Goal: Task Accomplishment & Management: Manage account settings

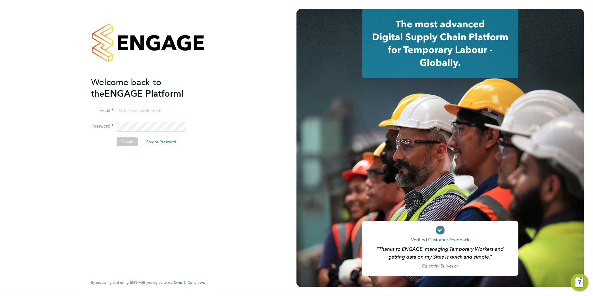
click at [157, 105] on ng-template "Welcome back to the ENGAGE Platform! Email Password Sign In Forgot Password" at bounding box center [145, 113] width 109 height 75
click at [152, 110] on input at bounding box center [151, 111] width 69 height 10
type input "rea.hill@abm.com"
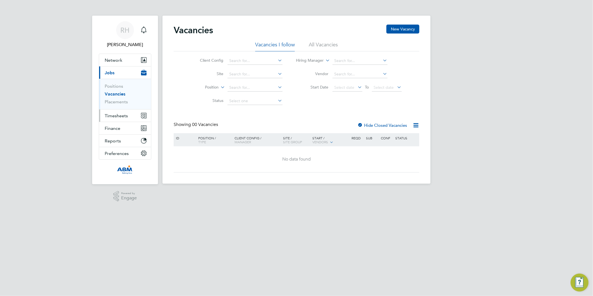
click at [126, 115] on span "Timesheets" at bounding box center [116, 115] width 23 height 5
click at [118, 117] on span "Timesheets" at bounding box center [116, 115] width 23 height 5
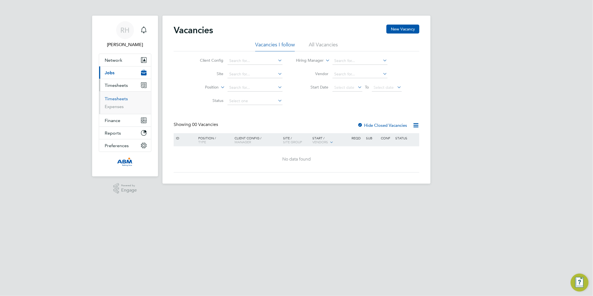
click at [113, 100] on link "Timesheets" at bounding box center [116, 98] width 23 height 5
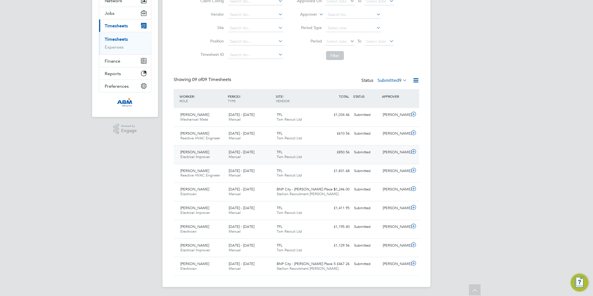
click at [412, 152] on icon at bounding box center [413, 151] width 7 height 4
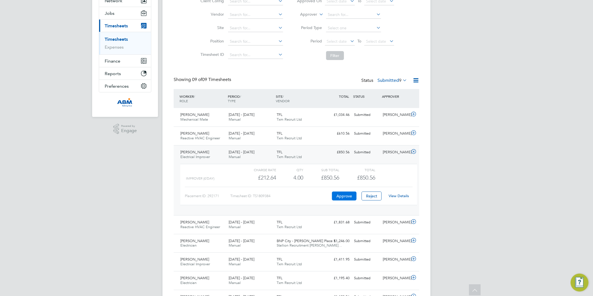
click at [347, 199] on button "Approve" at bounding box center [344, 195] width 25 height 9
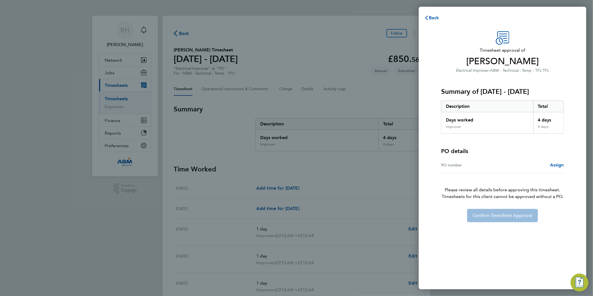
click at [554, 161] on div "PO number Assign" at bounding box center [502, 165] width 123 height 16
click at [554, 164] on span "Assign" at bounding box center [557, 164] width 14 height 5
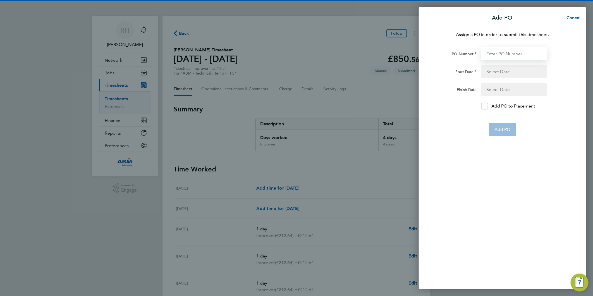
click at [503, 54] on input "PO Number" at bounding box center [514, 53] width 66 height 13
paste input "643132"
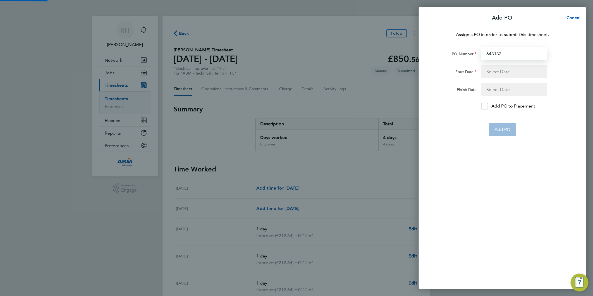
type input "643132"
click at [493, 71] on button "button" at bounding box center [514, 71] width 66 height 13
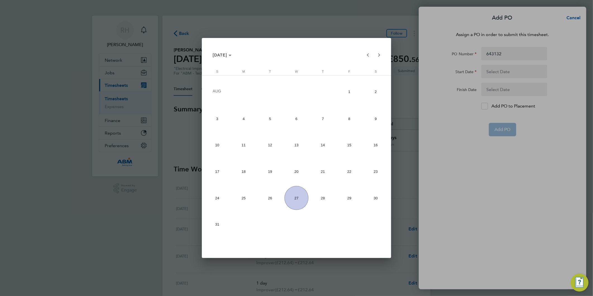
click at [375, 146] on span "16" at bounding box center [376, 145] width 24 height 24
type input "[DATE]"
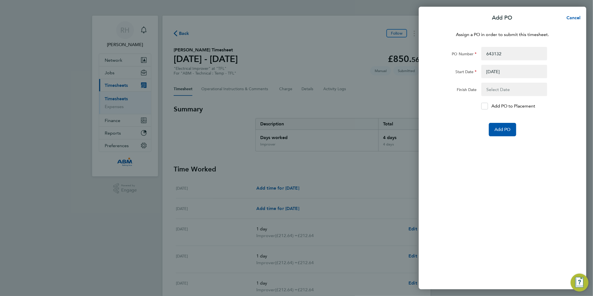
click at [498, 91] on button "button" at bounding box center [514, 89] width 66 height 13
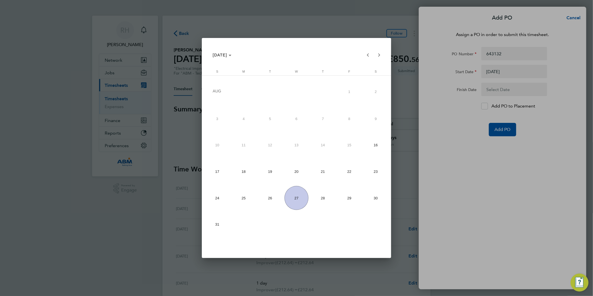
drag, startPoint x: 347, startPoint y: 171, endPoint x: 392, endPoint y: 166, distance: 45.2
click at [347, 170] on span "22" at bounding box center [349, 172] width 24 height 24
type input "[DATE]"
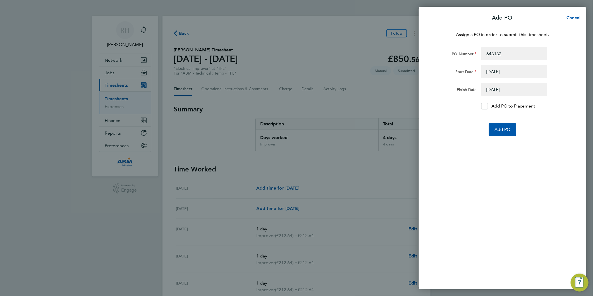
click at [486, 106] on icon at bounding box center [484, 106] width 4 height 4
click at [486, 106] on input "Add PO to Placement" at bounding box center [486, 106] width 0 height 0
click at [517, 51] on input "643132" at bounding box center [514, 53] width 66 height 13
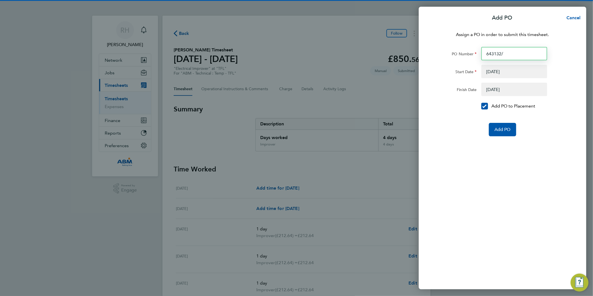
paste input "643121"
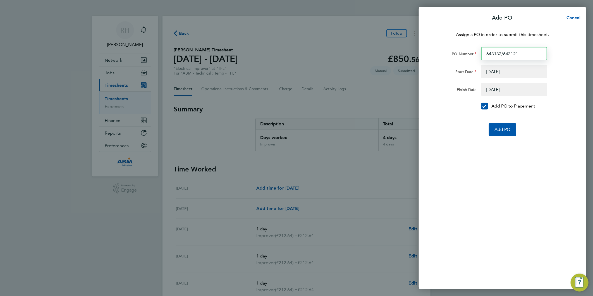
click at [535, 54] on input "643132/643121" at bounding box center [514, 53] width 66 height 13
paste input "643122"
click at [534, 54] on input "643132/643121/643122" at bounding box center [514, 53] width 66 height 13
paste input "643123"
click at [523, 52] on input "643132/643121/643122/643123" at bounding box center [514, 53] width 66 height 13
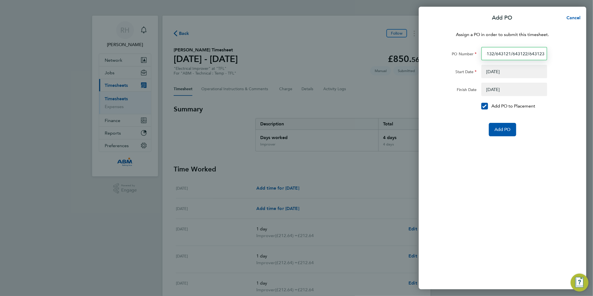
paste input "643124"
type input "643132/643121/643122/643123/ 643124"
click at [504, 131] on span "Add PO" at bounding box center [502, 130] width 16 height 6
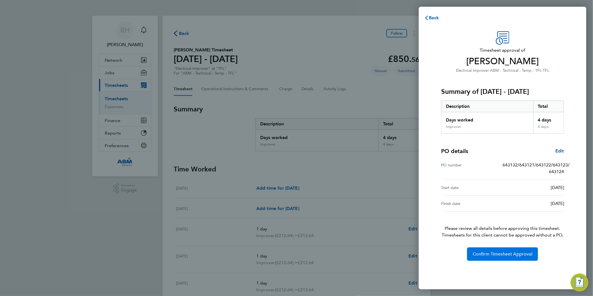
click at [492, 255] on span "Confirm Timesheet Approval" at bounding box center [502, 254] width 60 height 6
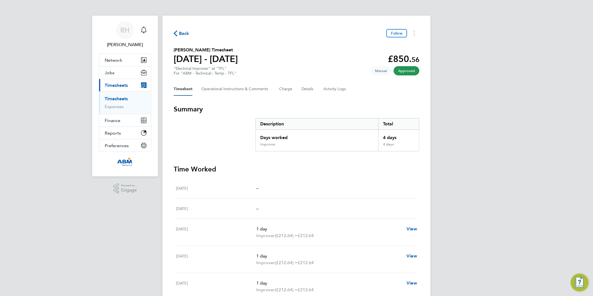
click at [179, 32] on span "Back" at bounding box center [184, 33] width 10 height 7
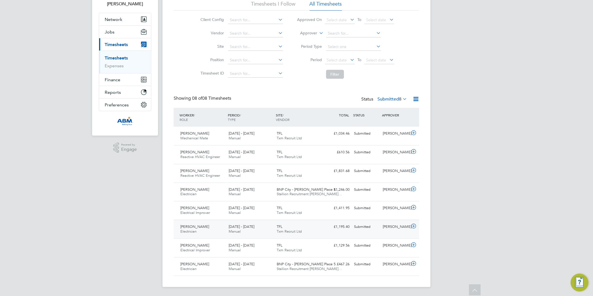
click at [413, 225] on icon at bounding box center [413, 226] width 7 height 4
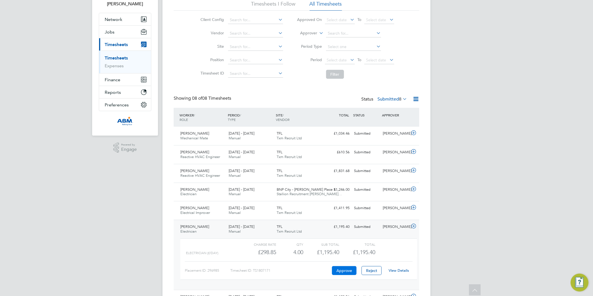
click at [342, 272] on button "Approve" at bounding box center [344, 270] width 25 height 9
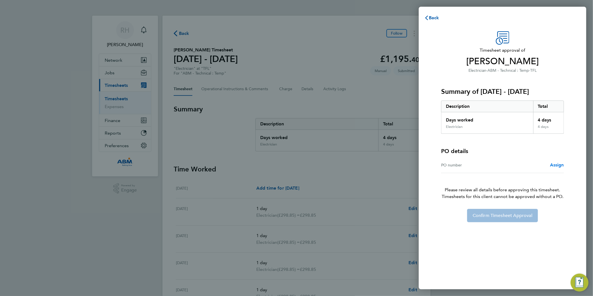
click at [553, 164] on span "Assign" at bounding box center [557, 164] width 14 height 5
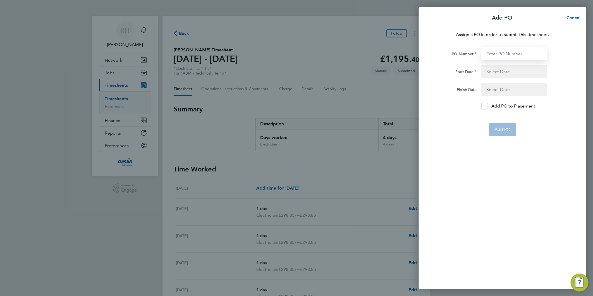
click at [503, 54] on input "PO Number" at bounding box center [514, 53] width 66 height 13
paste input "643077"
click at [444, 38] on p "Assign a PO in order to submit this timesheet." at bounding box center [502, 34] width 136 height 7
click at [510, 47] on div "Assign a PO in order to submit this timesheet. PO Number 643077 Start Date Fini…" at bounding box center [502, 157] width 167 height 265
click at [510, 53] on input "643077" at bounding box center [514, 53] width 66 height 13
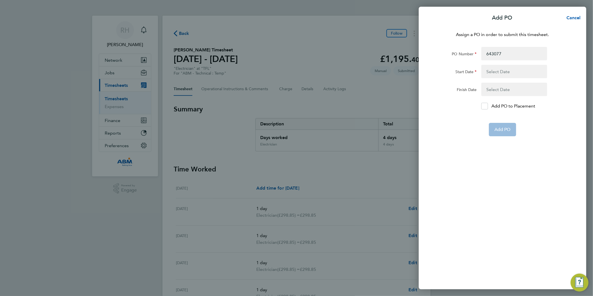
drag, startPoint x: 440, startPoint y: 30, endPoint x: 444, endPoint y: 32, distance: 4.3
click at [440, 30] on div "Assign a PO in order to submit this timesheet. PO Number 643077 Start Date Fini…" at bounding box center [502, 157] width 167 height 265
click at [506, 53] on input "643077" at bounding box center [514, 53] width 66 height 13
click at [537, 52] on input "643077" at bounding box center [514, 53] width 66 height 13
click at [520, 52] on input "643077" at bounding box center [514, 53] width 66 height 13
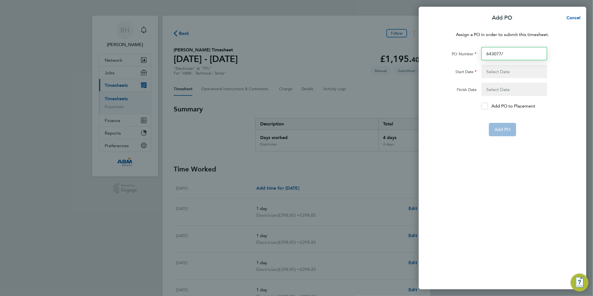
click at [512, 54] on input "643077/" at bounding box center [514, 53] width 66 height 13
paste input "643078"
click at [520, 56] on input "643077/643078" at bounding box center [514, 53] width 66 height 13
click at [523, 57] on input "643077/643078/" at bounding box center [514, 53] width 66 height 13
paste input "643120"
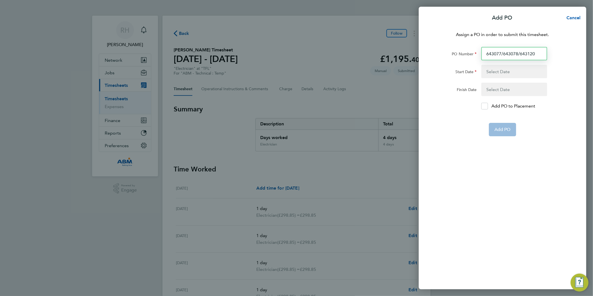
type input "643077/643078/643120"
click at [497, 70] on button "button" at bounding box center [514, 71] width 66 height 13
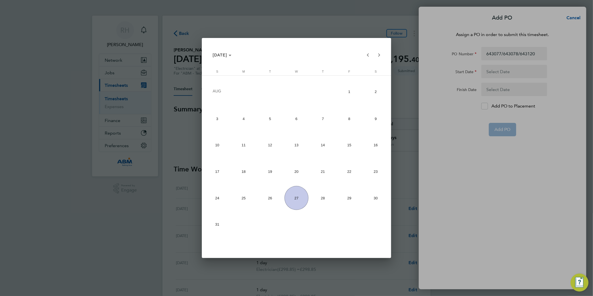
click at [376, 152] on span "16" at bounding box center [376, 145] width 24 height 24
type input "[DATE]"
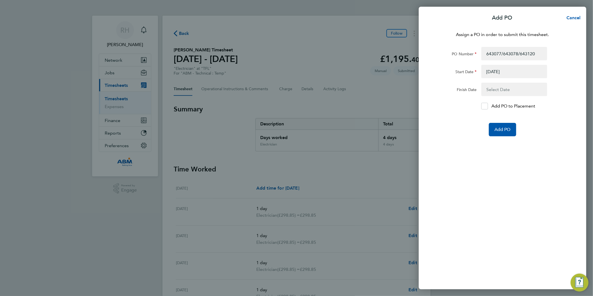
click at [518, 87] on button "button" at bounding box center [514, 89] width 66 height 13
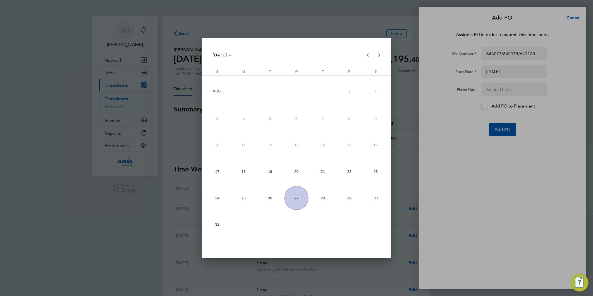
click at [353, 175] on span "22" at bounding box center [349, 172] width 24 height 24
type input "[DATE]"
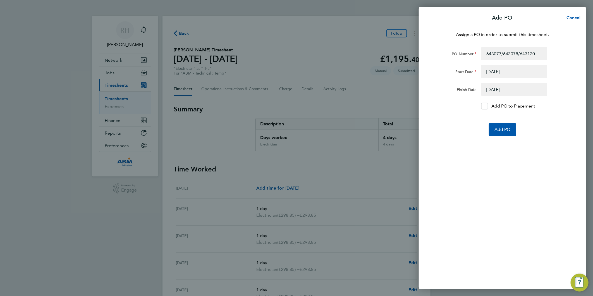
click at [489, 104] on label "Add PO to Placement" at bounding box center [514, 106] width 66 height 7
click at [486, 106] on input "Add PO to Placement" at bounding box center [486, 106] width 0 height 0
click at [498, 129] on span "Add PO" at bounding box center [502, 130] width 16 height 6
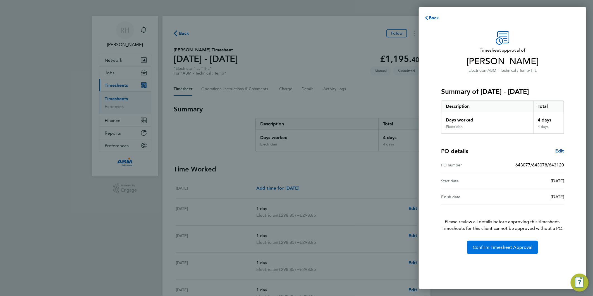
click at [498, 250] on button "Confirm Timesheet Approval" at bounding box center [502, 247] width 71 height 13
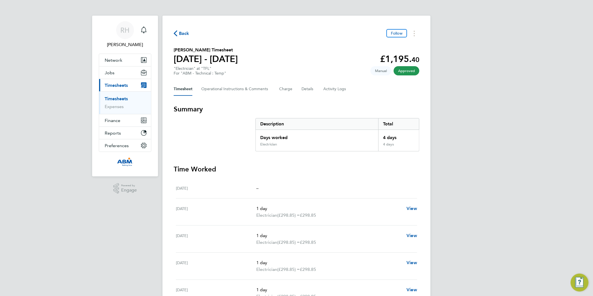
click at [181, 30] on span "Back" at bounding box center [184, 33] width 10 height 7
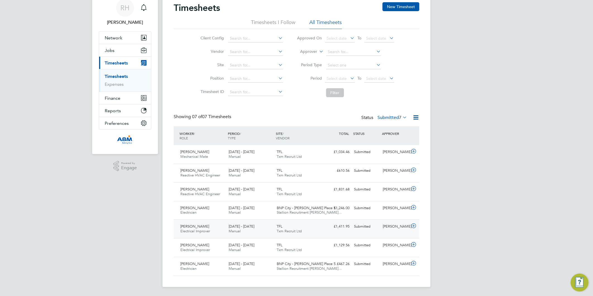
click at [412, 225] on icon at bounding box center [413, 226] width 7 height 4
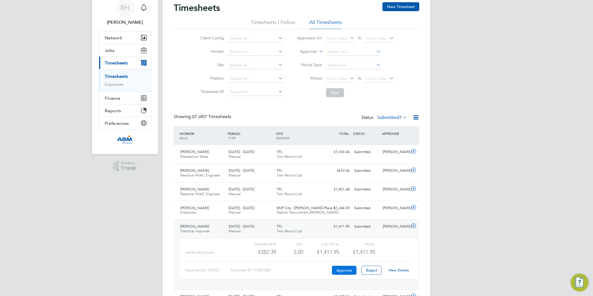
click at [347, 271] on button "Approve" at bounding box center [344, 270] width 25 height 9
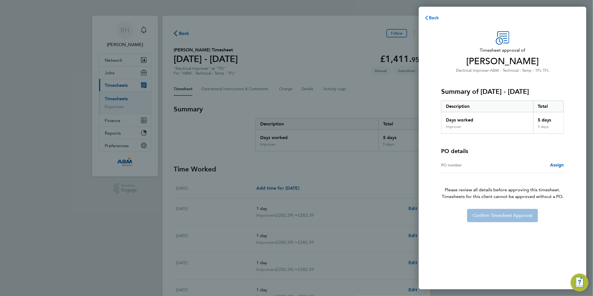
click at [435, 18] on span "Back" at bounding box center [434, 17] width 10 height 5
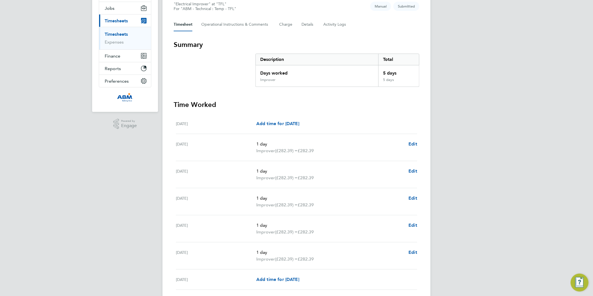
scroll to position [107, 0]
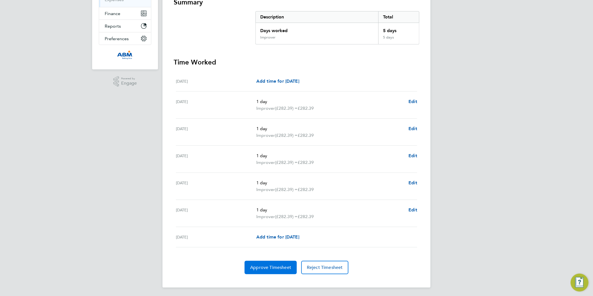
click at [272, 268] on span "Approve Timesheet" at bounding box center [270, 268] width 41 height 6
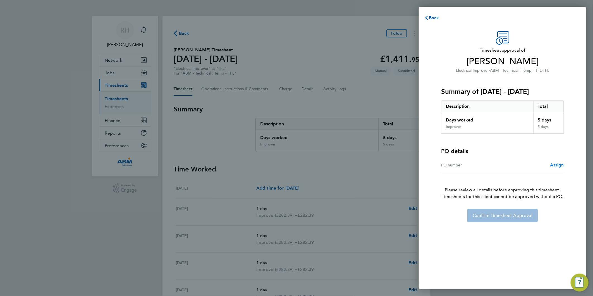
click at [554, 165] on span "Assign" at bounding box center [557, 164] width 14 height 5
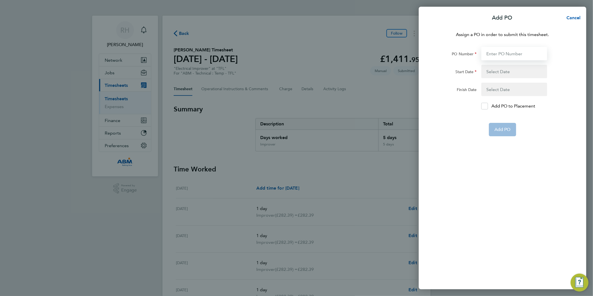
click at [521, 52] on input "PO Number" at bounding box center [514, 53] width 66 height 13
paste input "643125"
click at [518, 52] on input "643125" at bounding box center [514, 53] width 66 height 13
paste input "643126"
drag, startPoint x: 529, startPoint y: 49, endPoint x: 527, endPoint y: 54, distance: 4.9
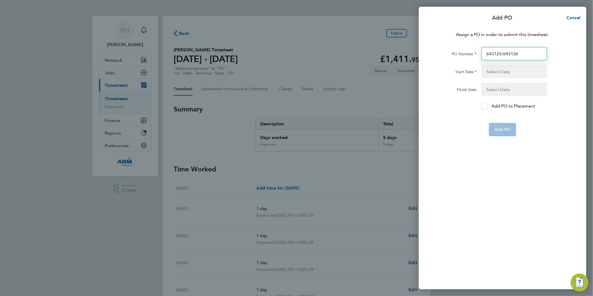
click at [527, 54] on input "643125/643126" at bounding box center [514, 53] width 66 height 13
paste input "643127"
click at [534, 53] on input "643125/643126/643127" at bounding box center [514, 53] width 66 height 13
paste input "643128"
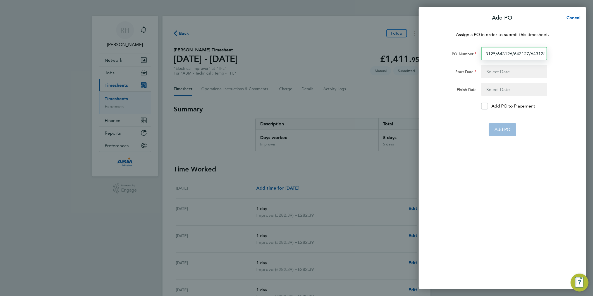
type input "643125/643126/643127/643128"
click at [485, 106] on icon at bounding box center [484, 106] width 4 height 4
click at [486, 106] on input "Add PO to Placement" at bounding box center [486, 106] width 0 height 0
click at [505, 72] on button "button" at bounding box center [514, 71] width 66 height 13
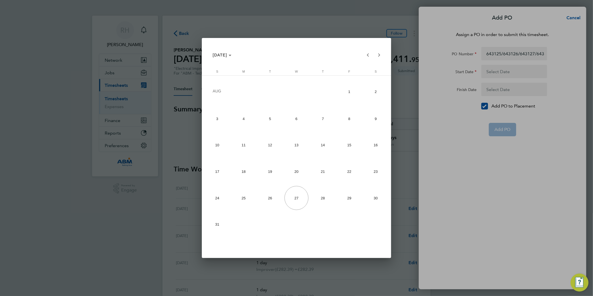
click at [375, 149] on span "16" at bounding box center [376, 145] width 24 height 24
type input "[DATE]"
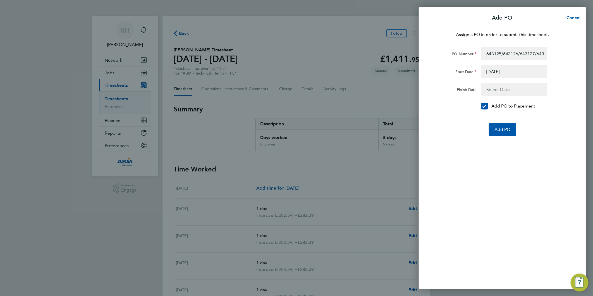
click at [496, 90] on button "button" at bounding box center [514, 89] width 66 height 13
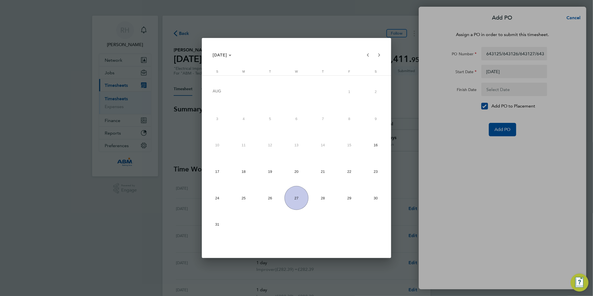
click at [348, 174] on span "22" at bounding box center [349, 172] width 24 height 24
type input "[DATE]"
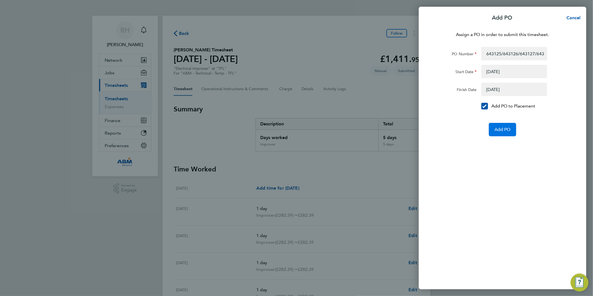
click at [503, 129] on span "Add PO" at bounding box center [502, 130] width 16 height 6
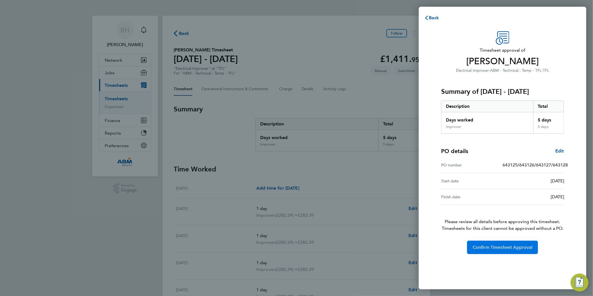
drag, startPoint x: 492, startPoint y: 246, endPoint x: 416, endPoint y: 123, distance: 145.2
click at [492, 246] on span "Confirm Timesheet Approval" at bounding box center [502, 247] width 60 height 6
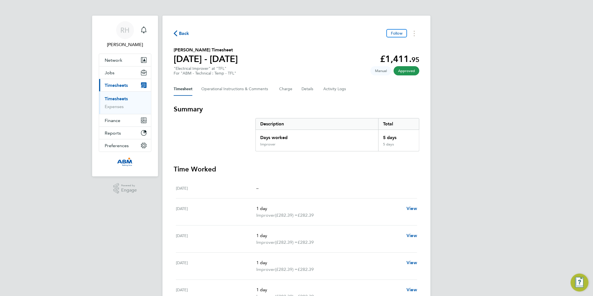
click at [186, 34] on span "Back" at bounding box center [184, 33] width 10 height 7
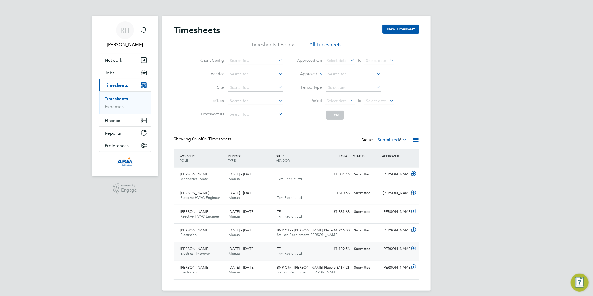
click at [413, 249] on icon at bounding box center [413, 248] width 7 height 4
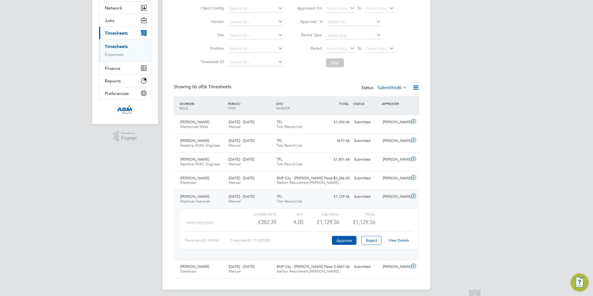
scroll to position [55, 0]
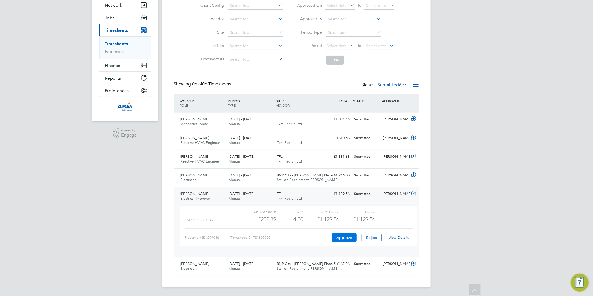
click at [341, 237] on button "Approve" at bounding box center [344, 237] width 25 height 9
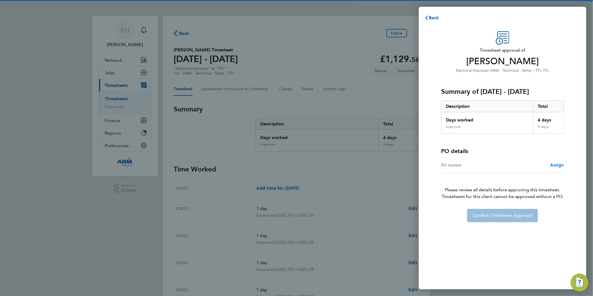
click at [551, 165] on span "Assign" at bounding box center [557, 164] width 14 height 5
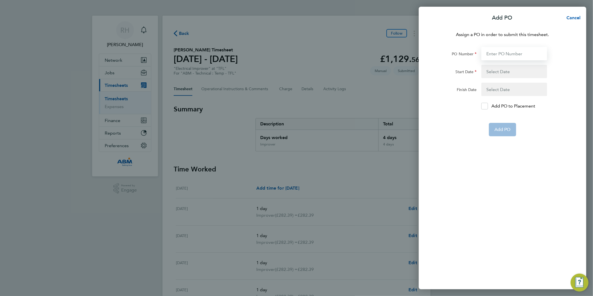
click at [501, 53] on input "PO Number" at bounding box center [514, 53] width 66 height 13
paste input "643129"
type input "643129/643130/643131"
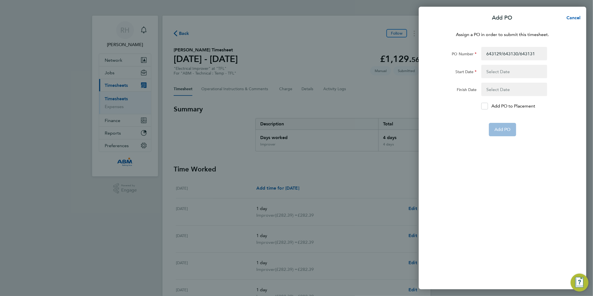
click at [498, 75] on button "button" at bounding box center [514, 71] width 66 height 13
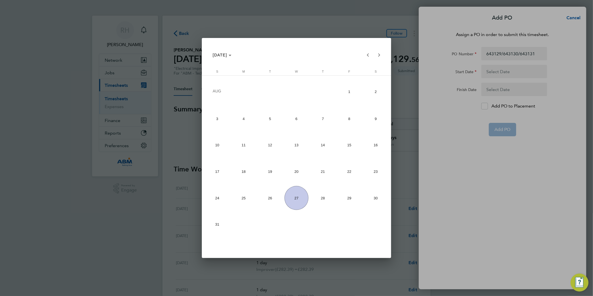
click at [374, 141] on span "16" at bounding box center [376, 145] width 24 height 24
type input "[DATE]"
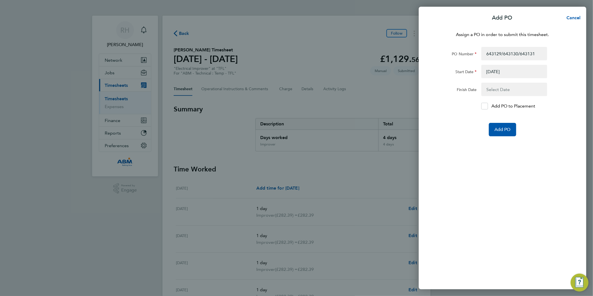
click at [499, 88] on button "button" at bounding box center [514, 89] width 66 height 13
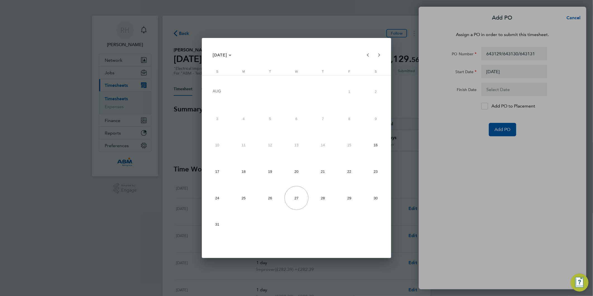
click at [354, 173] on span "22" at bounding box center [349, 172] width 24 height 24
type input "[DATE]"
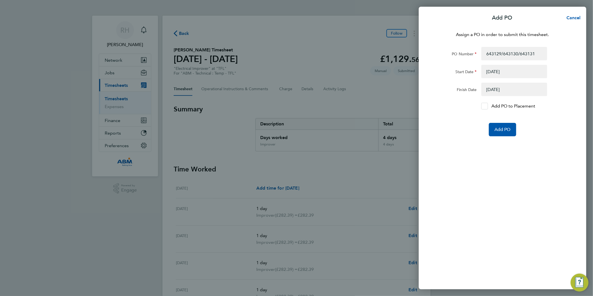
click at [487, 105] on div at bounding box center [484, 106] width 7 height 7
click at [486, 106] on input "Add PO to Placement" at bounding box center [486, 106] width 0 height 0
click at [501, 132] on span "Add PO" at bounding box center [502, 130] width 16 height 6
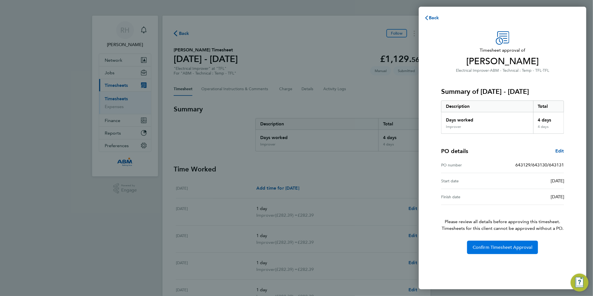
click at [491, 246] on span "Confirm Timesheet Approval" at bounding box center [502, 247] width 60 height 6
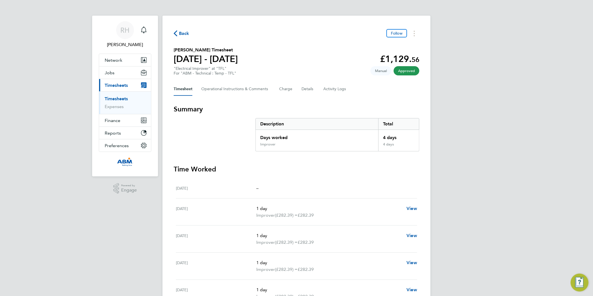
click at [183, 31] on span "Back" at bounding box center [184, 33] width 10 height 7
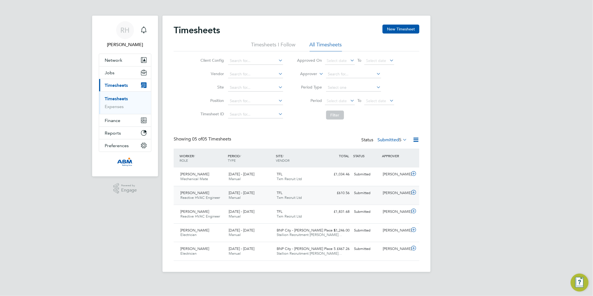
click at [415, 193] on icon at bounding box center [413, 192] width 7 height 4
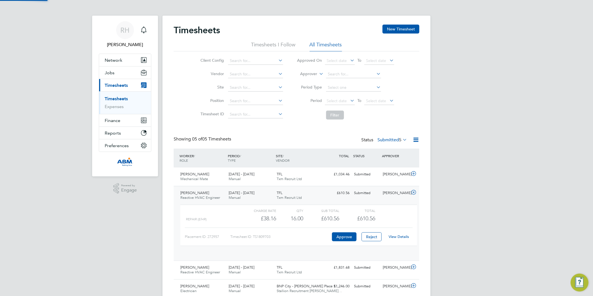
scroll to position [9, 54]
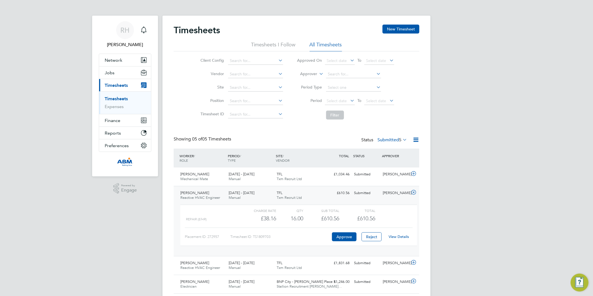
click at [414, 193] on icon at bounding box center [413, 192] width 7 height 4
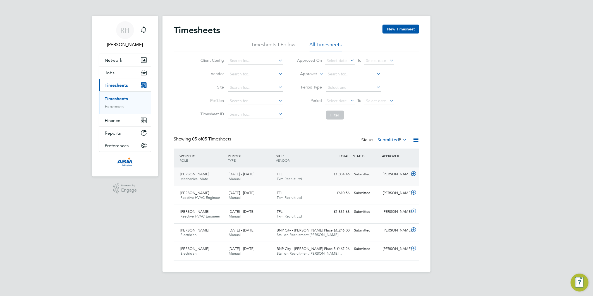
click at [414, 174] on icon at bounding box center [413, 173] width 7 height 4
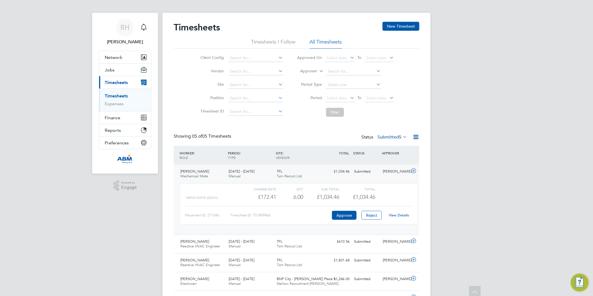
scroll to position [0, 0]
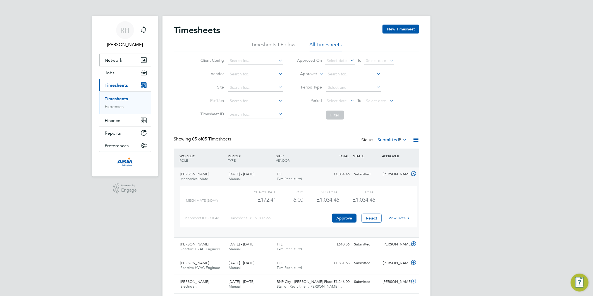
click at [115, 59] on span "Network" at bounding box center [114, 59] width 18 height 5
click at [114, 97] on link "Timesheets" at bounding box center [116, 98] width 23 height 5
click at [112, 30] on link "[PERSON_NAME] [PERSON_NAME]" at bounding box center [125, 34] width 52 height 27
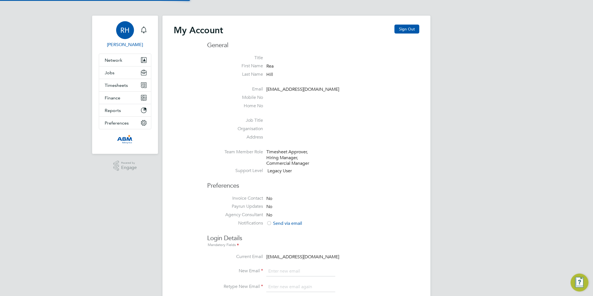
click at [122, 31] on span "RH" at bounding box center [125, 30] width 9 height 7
click at [403, 28] on button "Sign Out" at bounding box center [406, 29] width 25 height 9
